Goal: Task Accomplishment & Management: Use online tool/utility

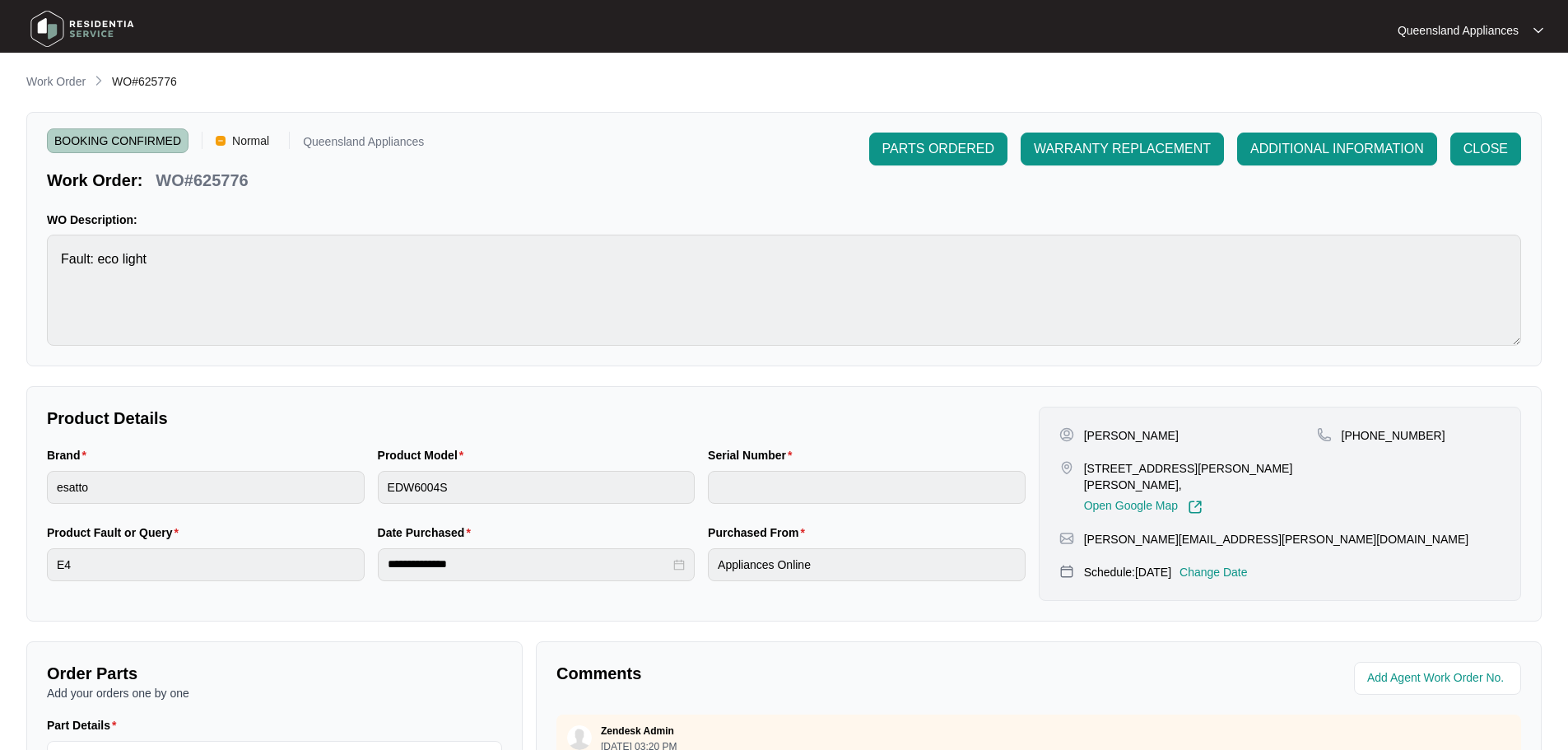
click at [74, 78] on p "Work Order" at bounding box center [55, 81] width 59 height 16
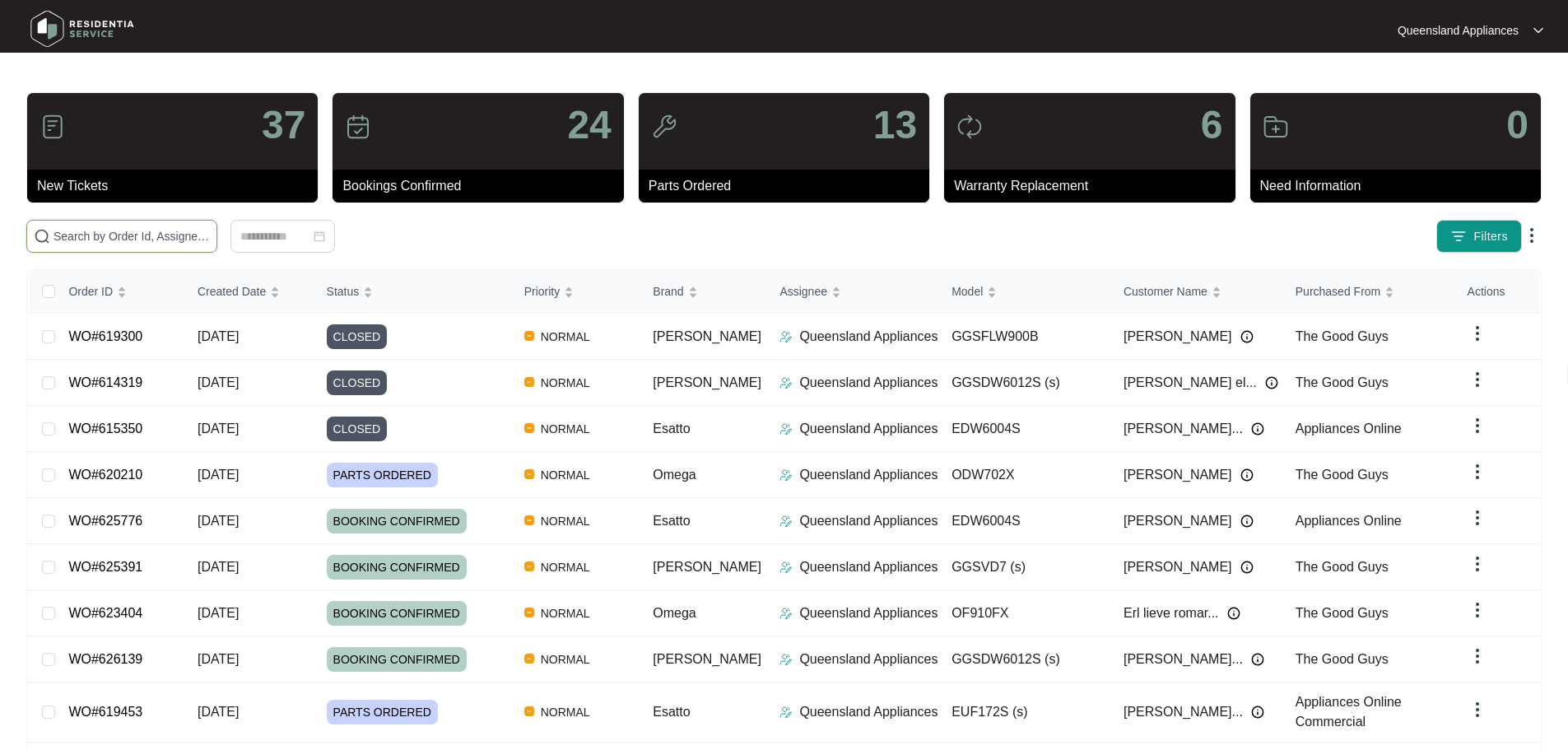
click at [202, 240] on input "text" at bounding box center [131, 236] width 156 height 18
paste input "625705"
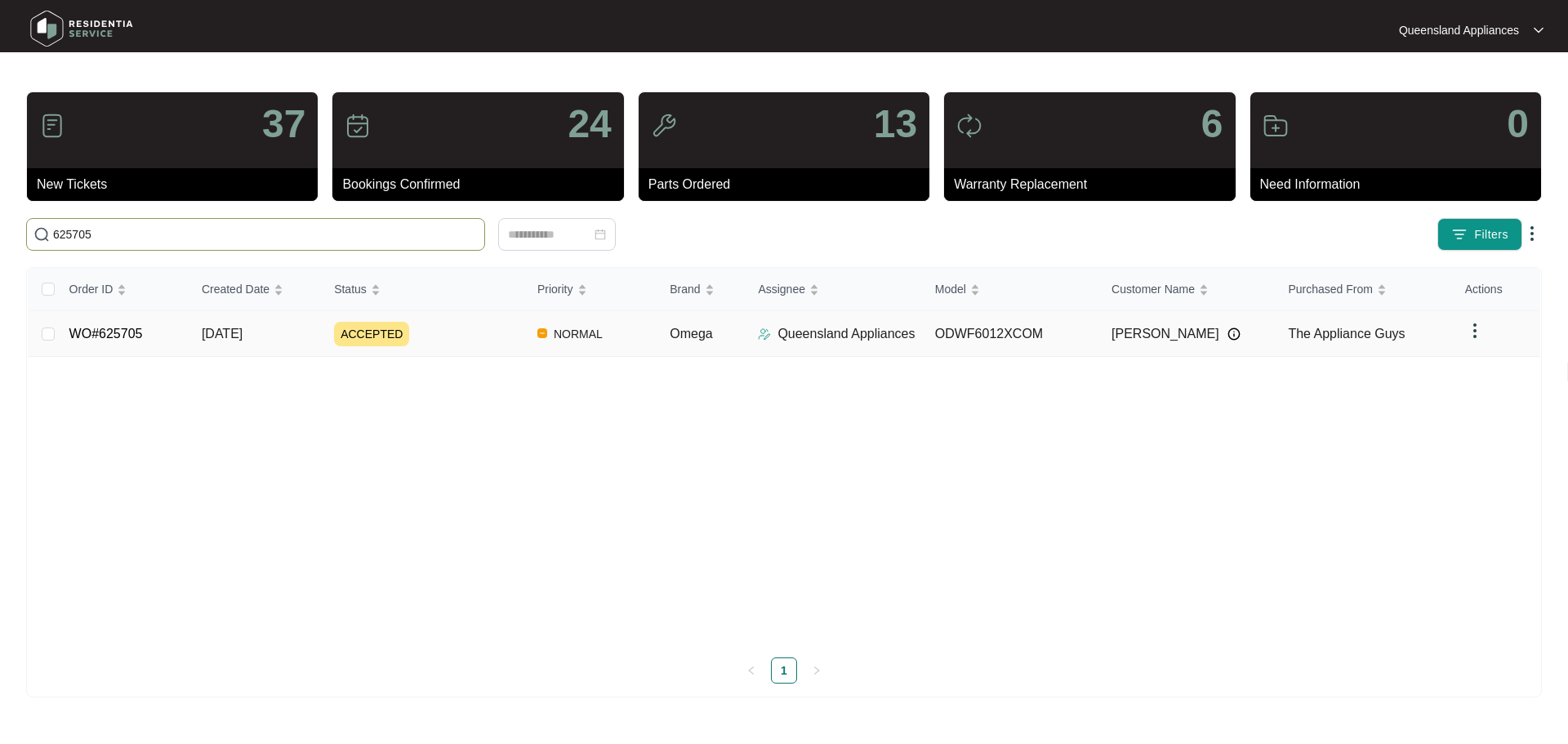
type input "625705"
click at [411, 340] on div "ACCEPTED" at bounding box center [429, 334] width 190 height 24
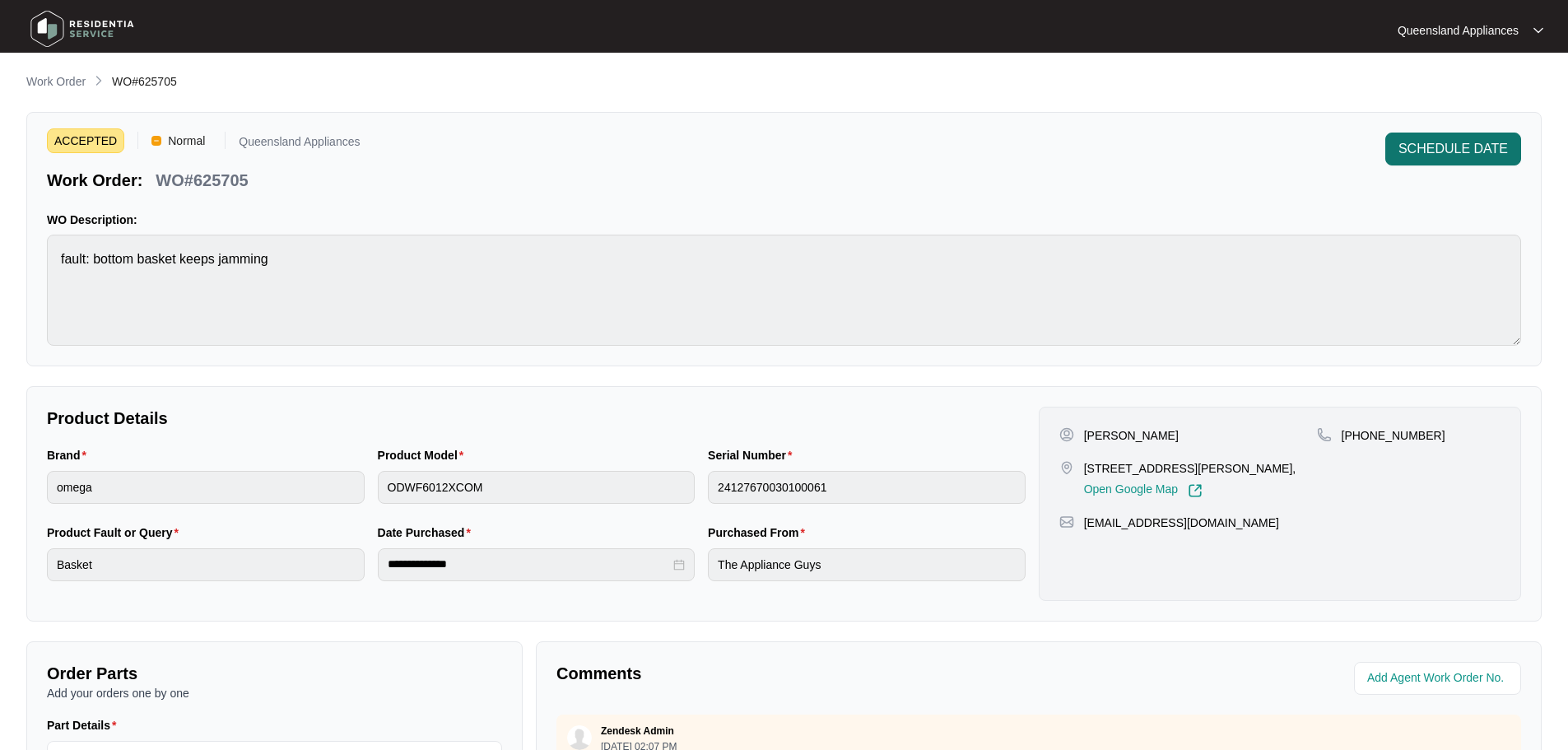
click at [1446, 145] on span "SCHEDULE DATE" at bounding box center [1453, 149] width 109 height 19
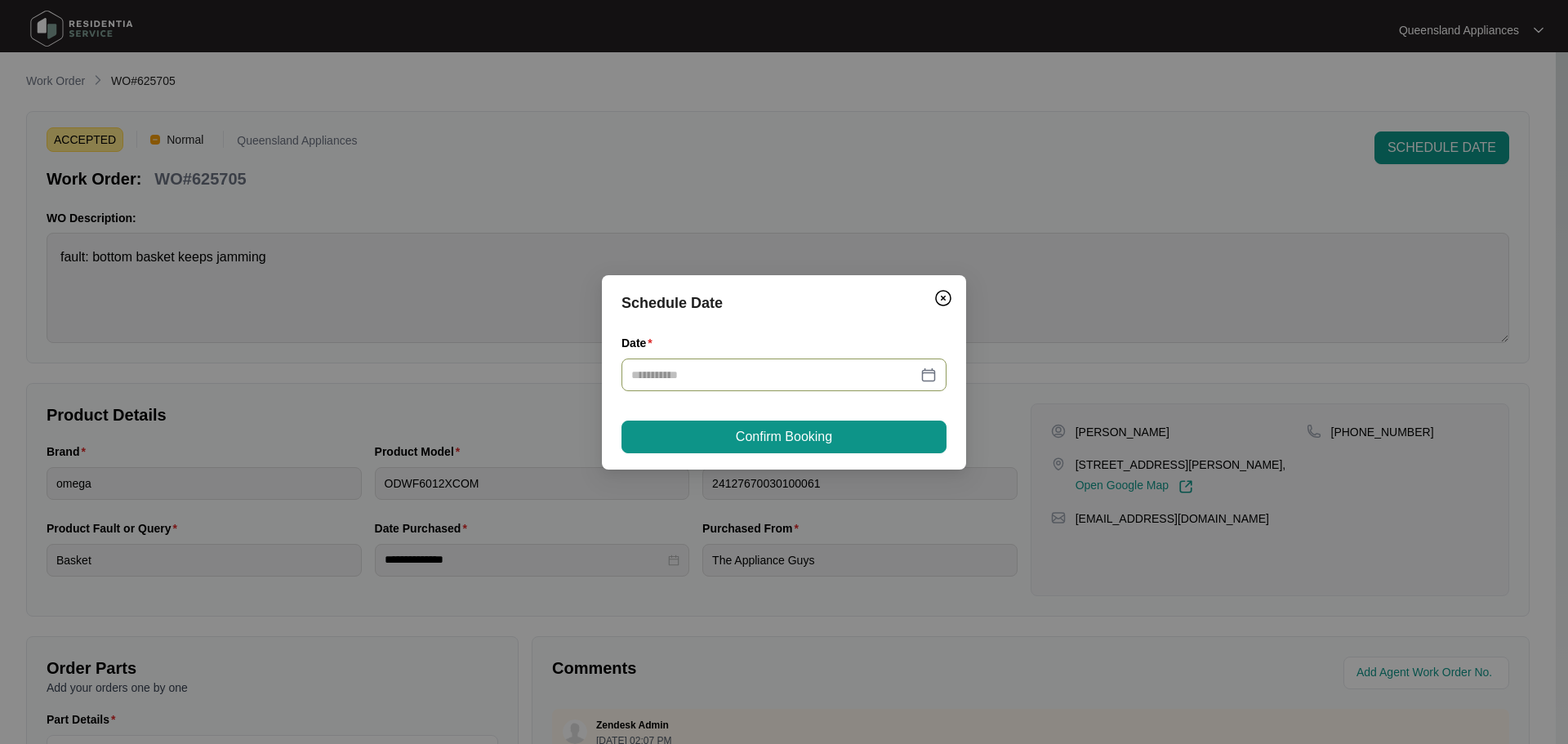
click at [930, 373] on div at bounding box center [784, 375] width 306 height 18
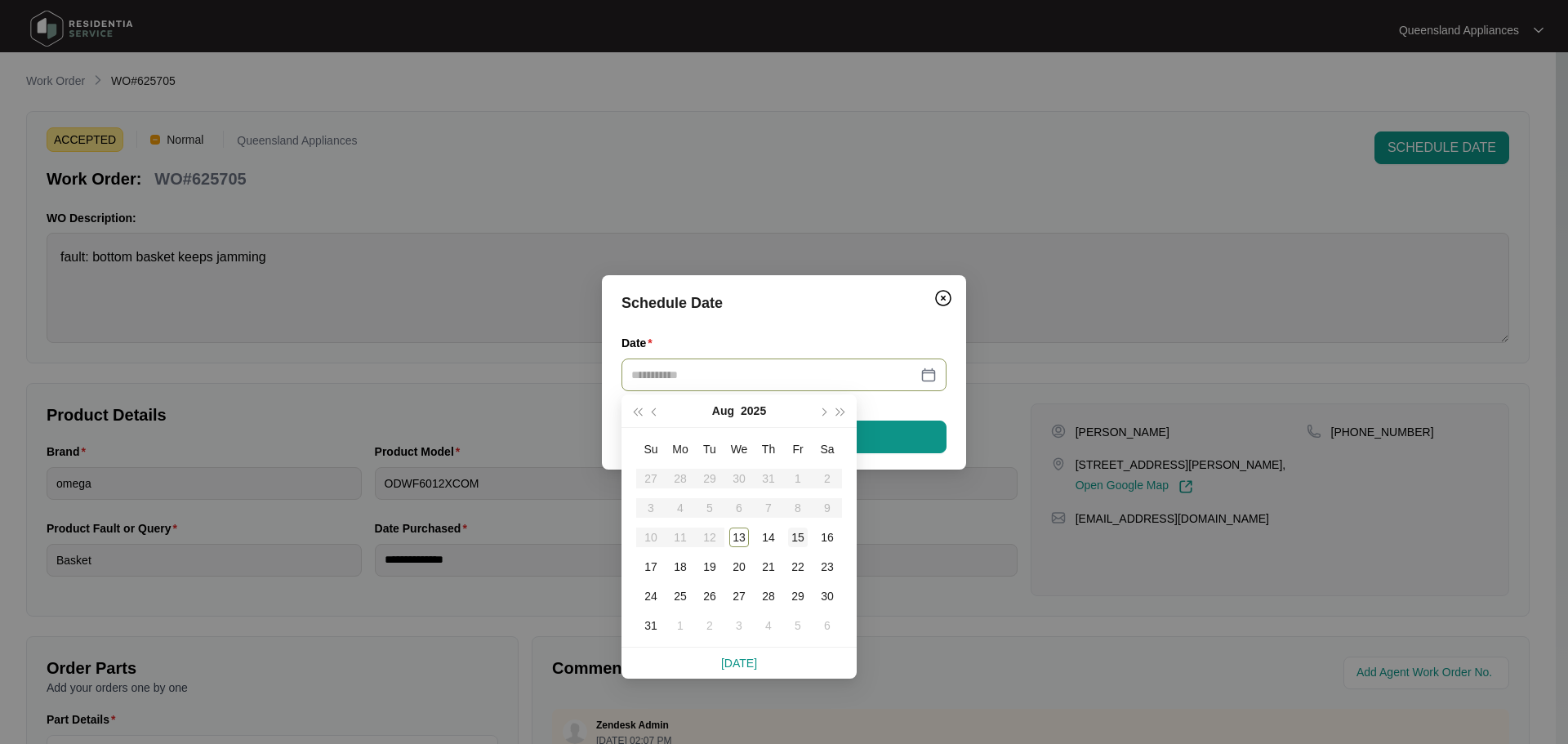
type input "**********"
click at [792, 540] on div "15" at bounding box center [797, 537] width 19 height 19
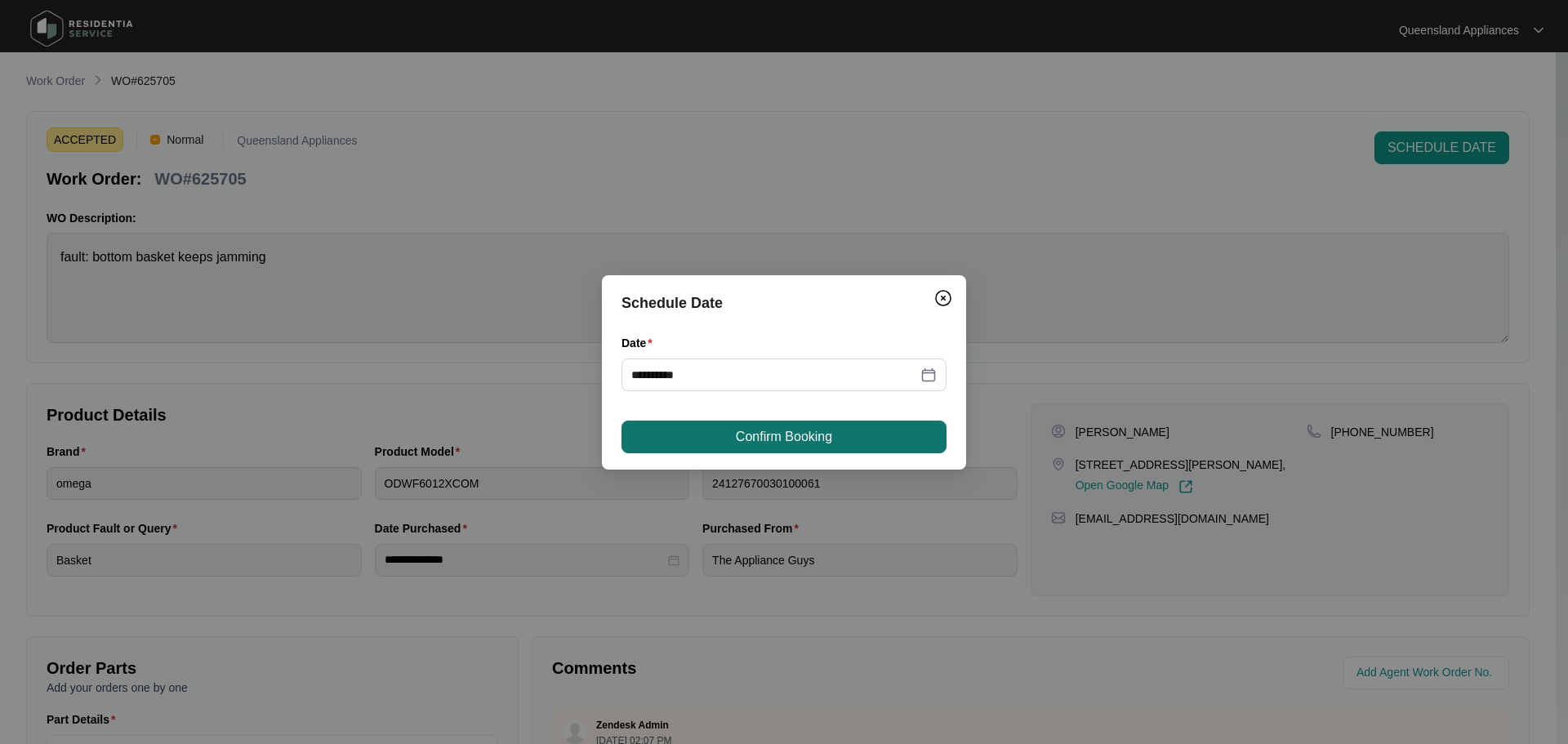
click at [788, 435] on span "Confirm Booking" at bounding box center [784, 437] width 96 height 19
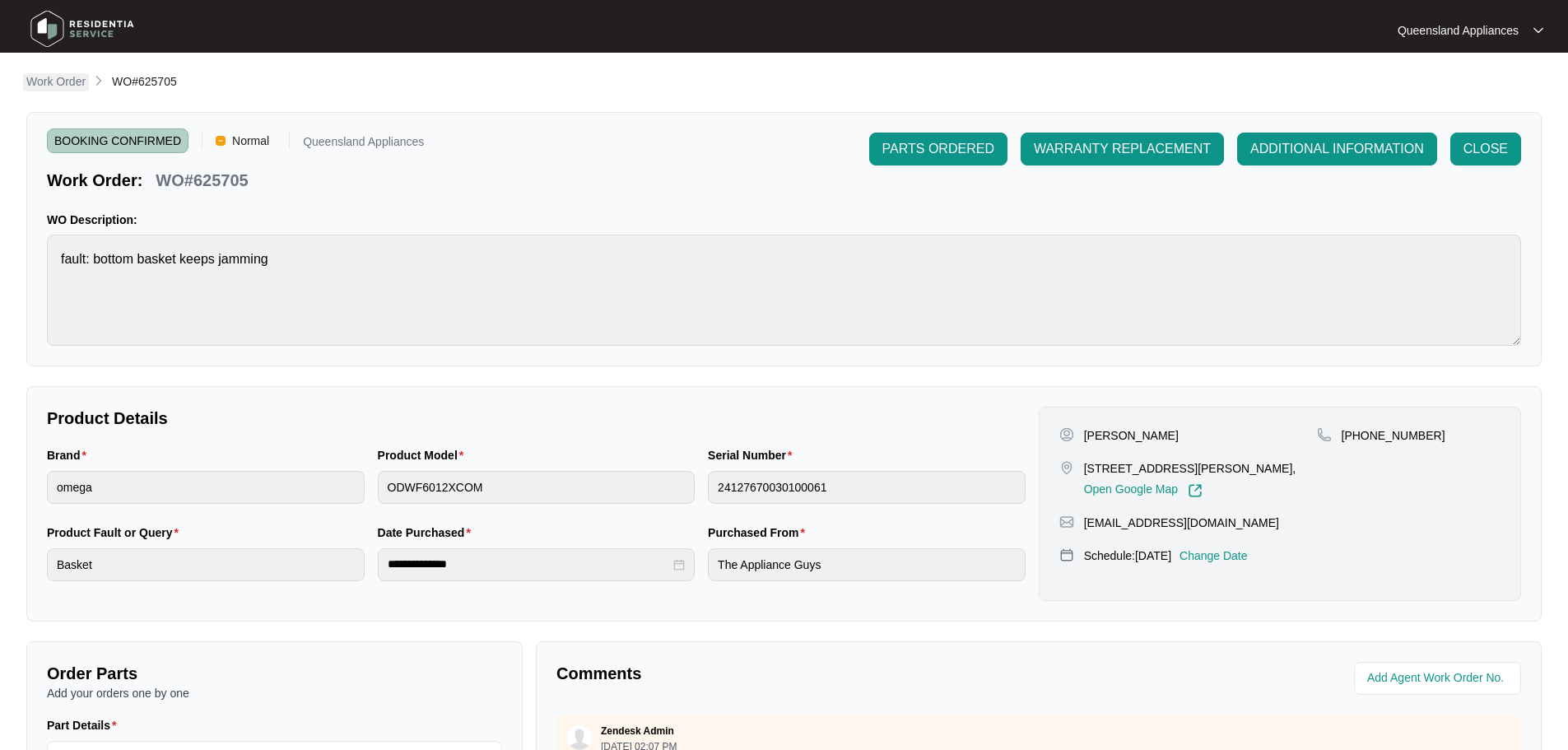
drag, startPoint x: 67, startPoint y: 79, endPoint x: 74, endPoint y: 90, distance: 13.0
click at [67, 79] on p "Work Order" at bounding box center [55, 81] width 59 height 16
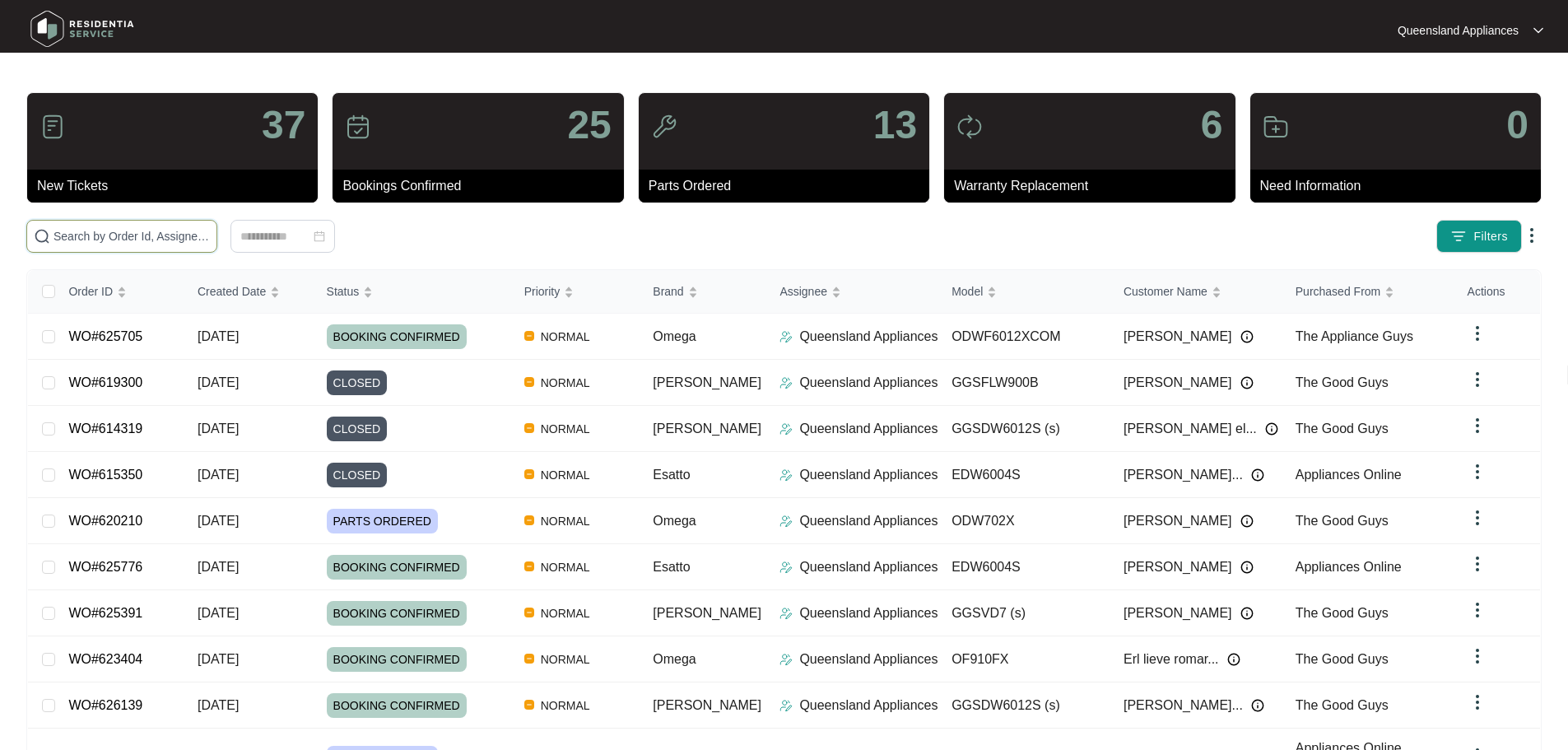
click at [173, 239] on input "text" at bounding box center [131, 236] width 156 height 18
paste input "625084"
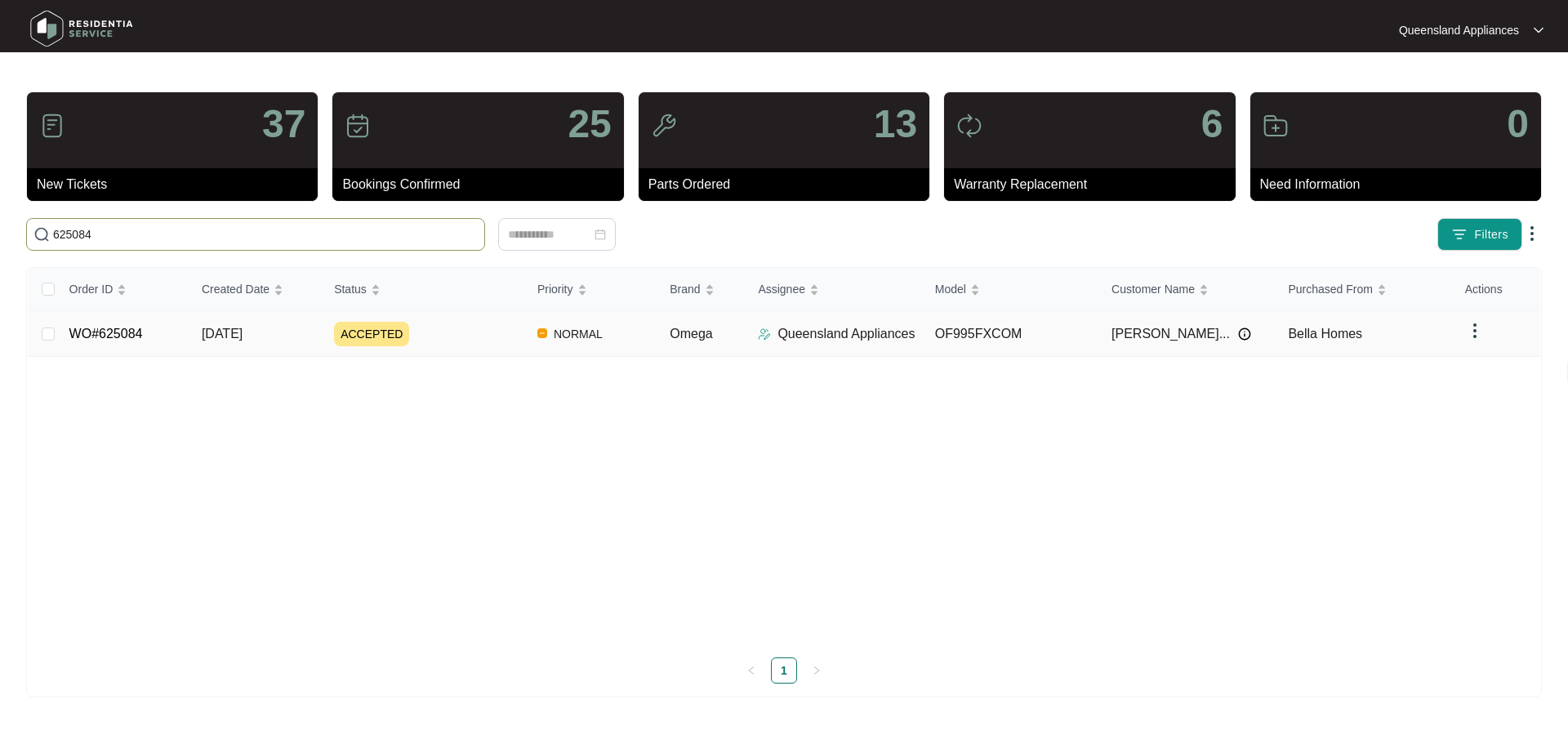
type input "625084"
click at [579, 341] on span "NORMAL" at bounding box center [577, 334] width 62 height 19
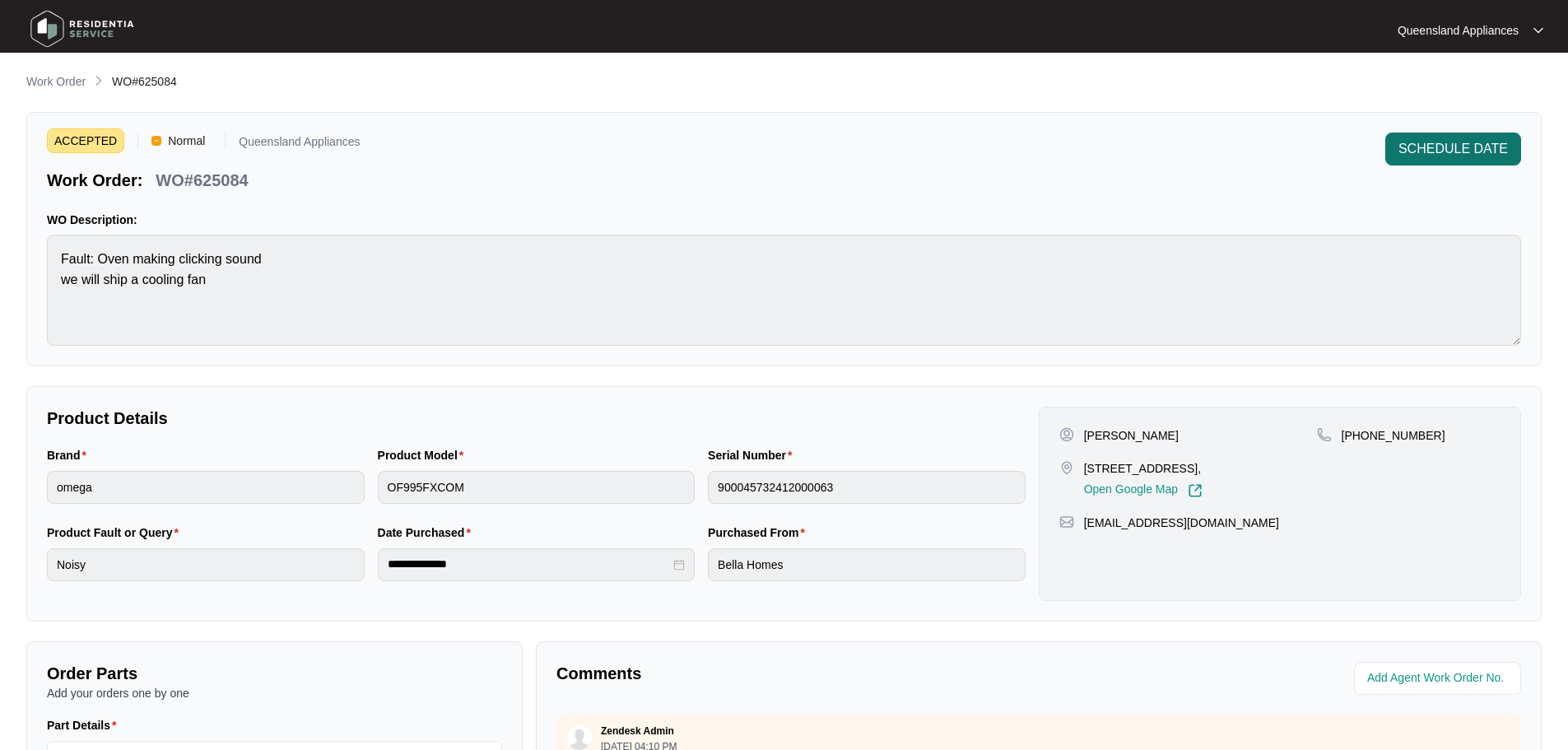
click at [1452, 149] on span "SCHEDULE DATE" at bounding box center [1453, 149] width 109 height 19
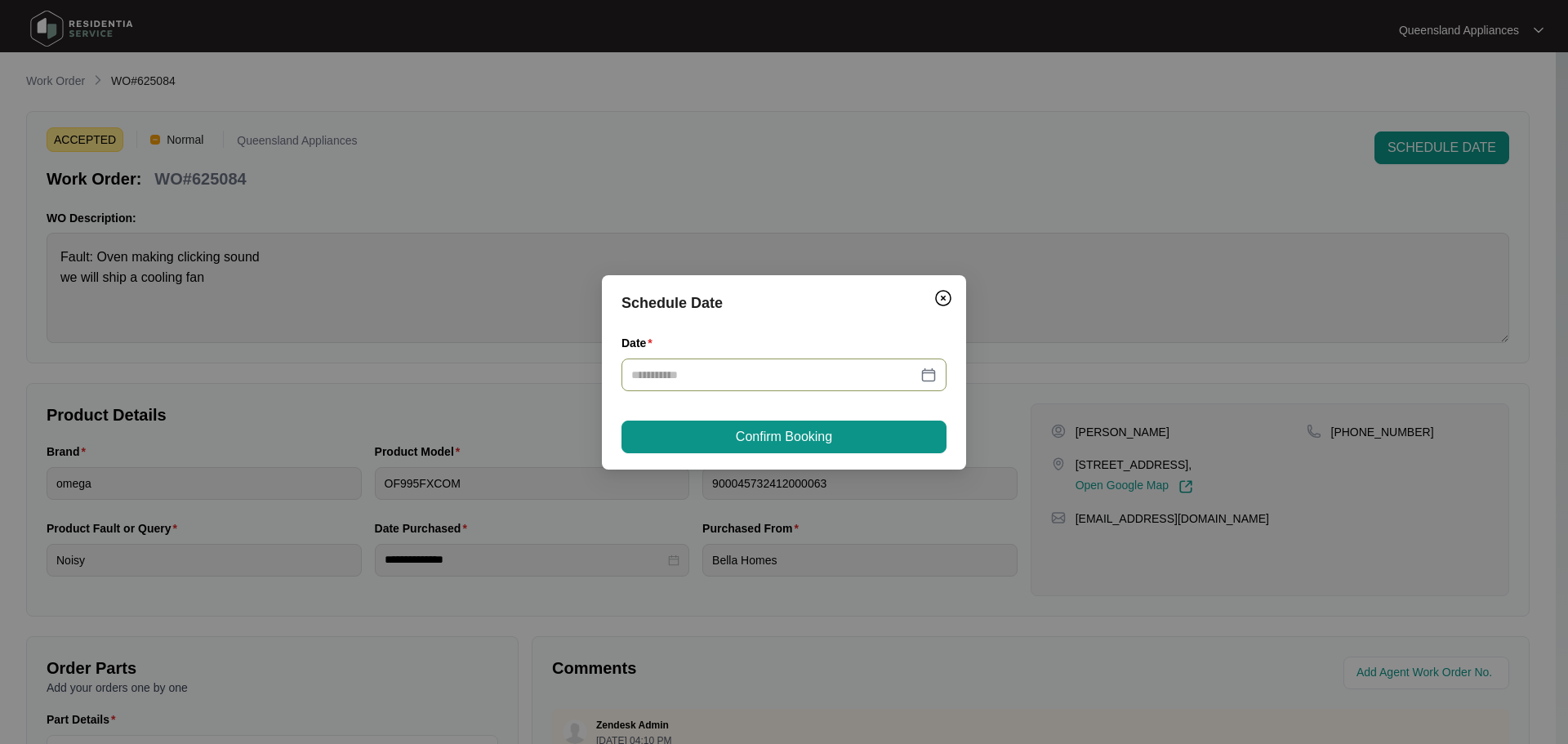
click at [931, 374] on div at bounding box center [784, 375] width 306 height 18
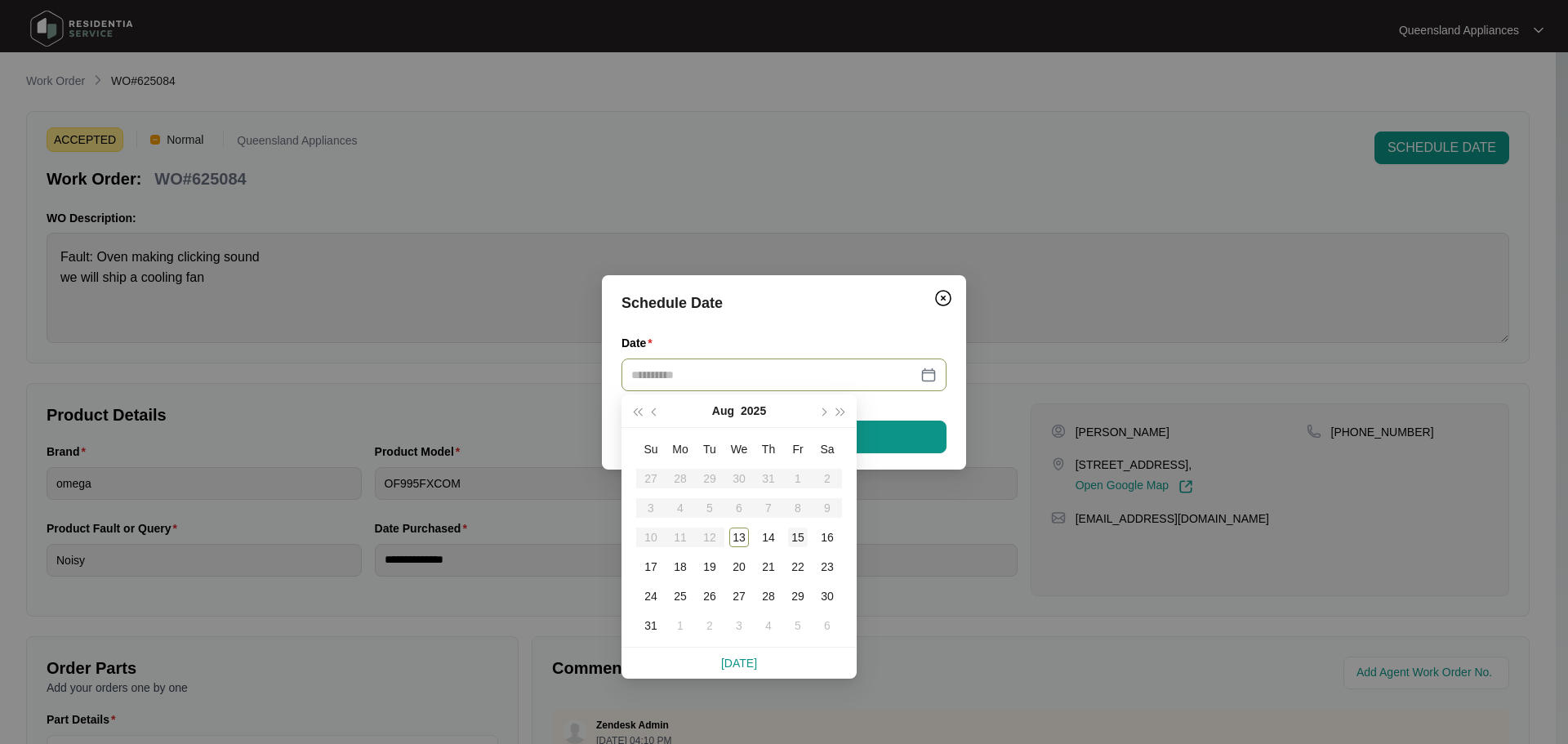
type input "**********"
click at [795, 539] on div "15" at bounding box center [797, 537] width 19 height 19
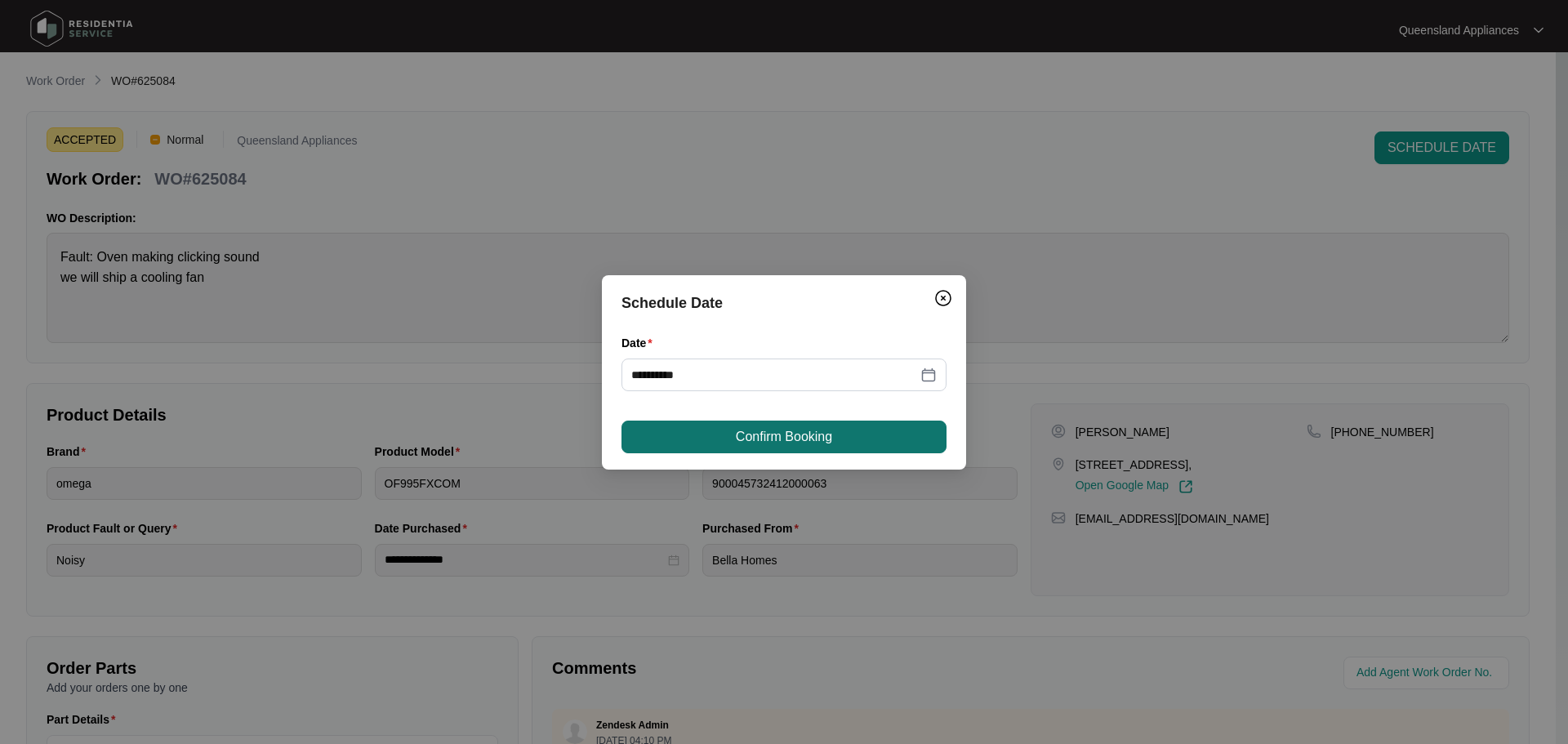
click at [792, 437] on span "Confirm Booking" at bounding box center [784, 437] width 96 height 19
